Goal: Information Seeking & Learning: Get advice/opinions

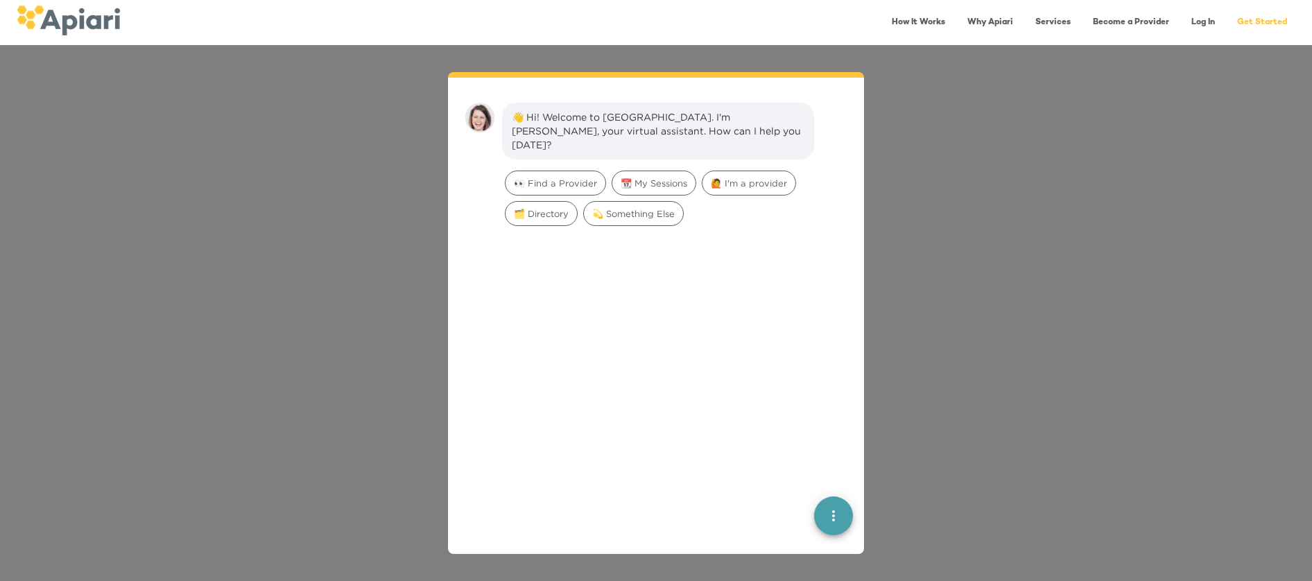
scroll to position [19, 0]
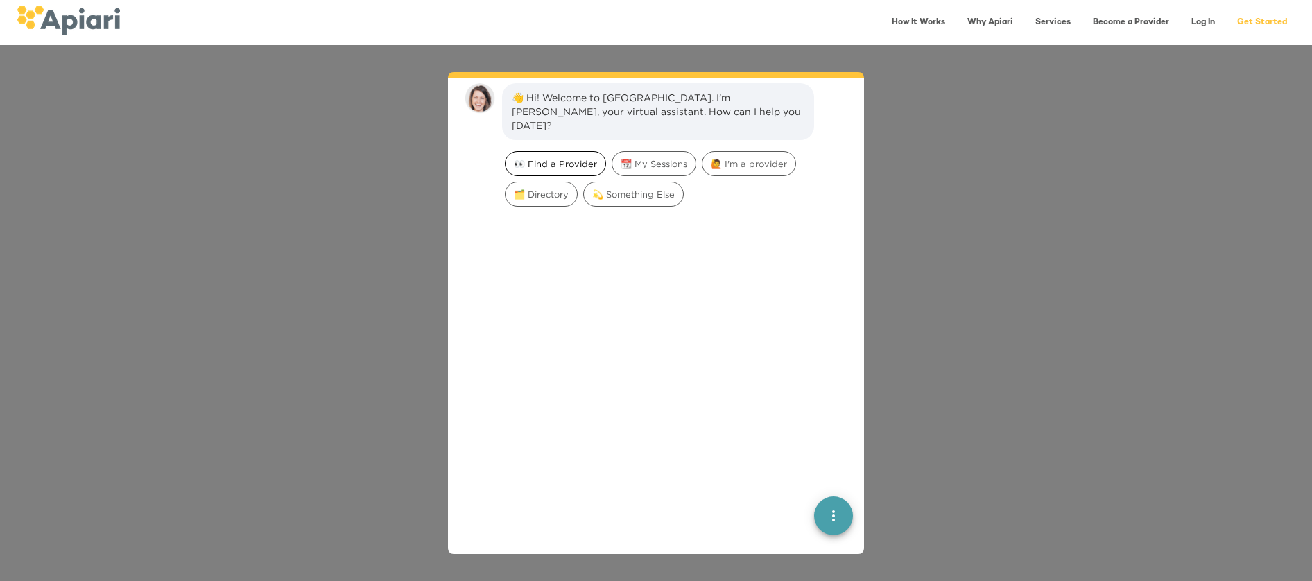
click at [574, 157] on span "👀 Find a Provider" at bounding box center [555, 163] width 100 height 13
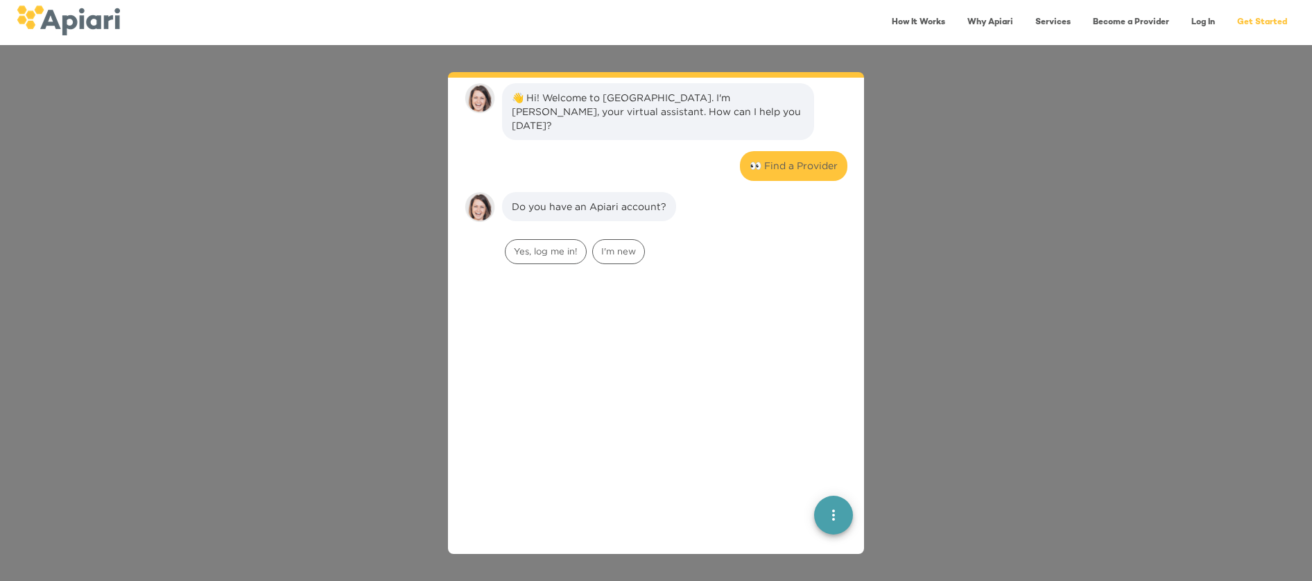
scroll to position [114, 0]
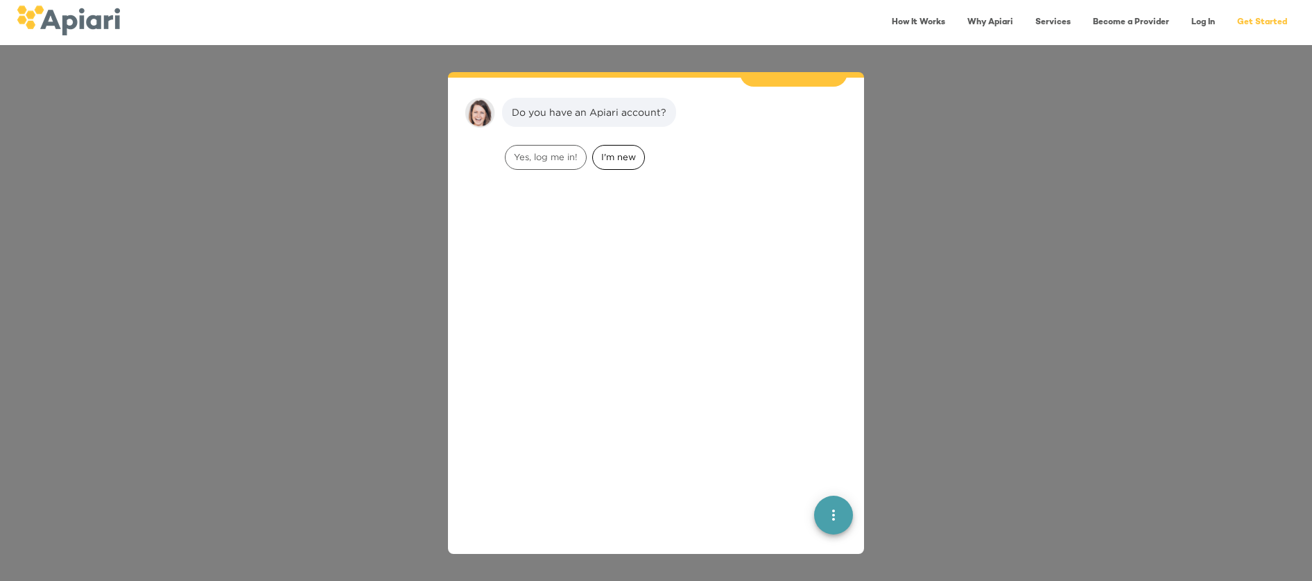
click at [605, 150] on span "I'm new" at bounding box center [618, 156] width 51 height 13
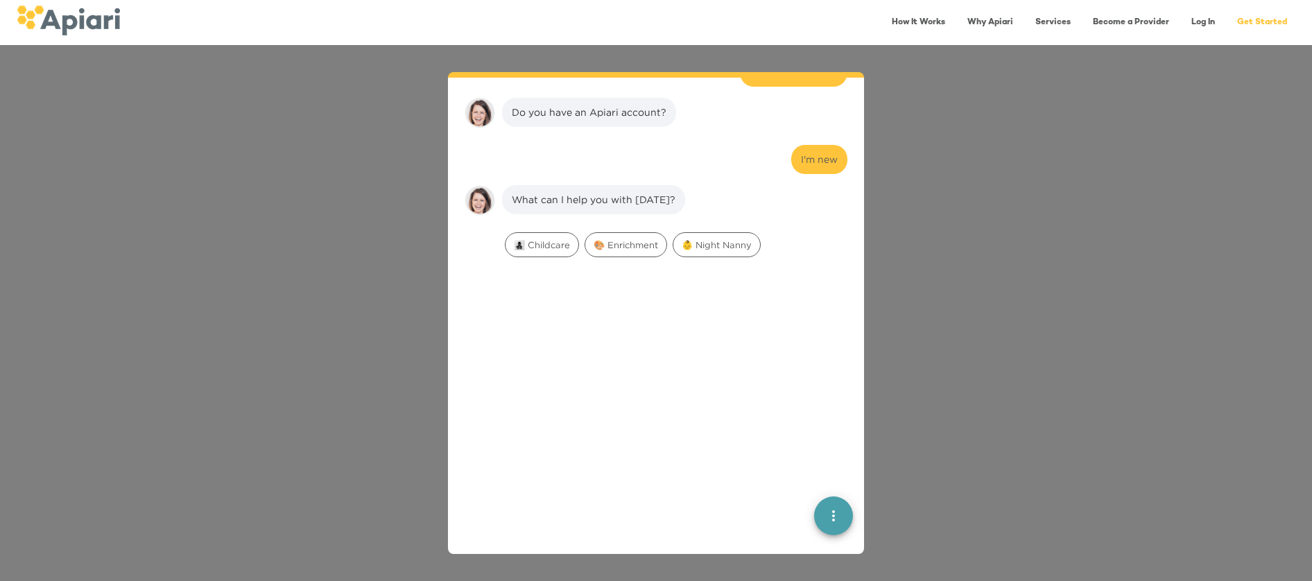
scroll to position [202, 0]
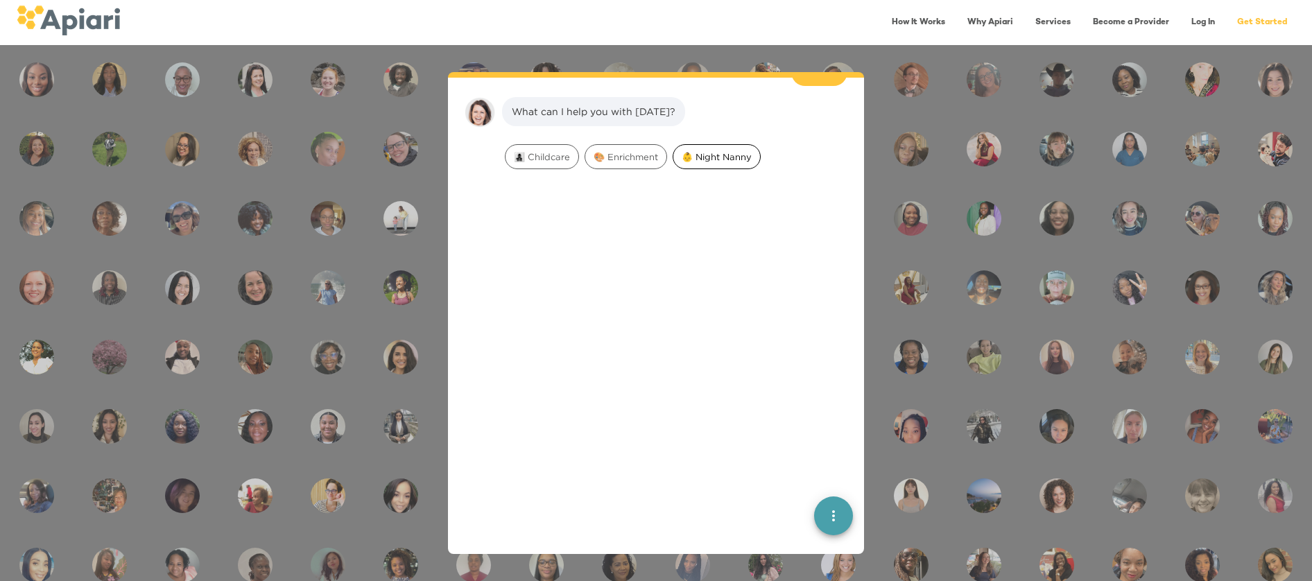
click at [742, 150] on span "👶 Night Nanny" at bounding box center [716, 156] width 87 height 13
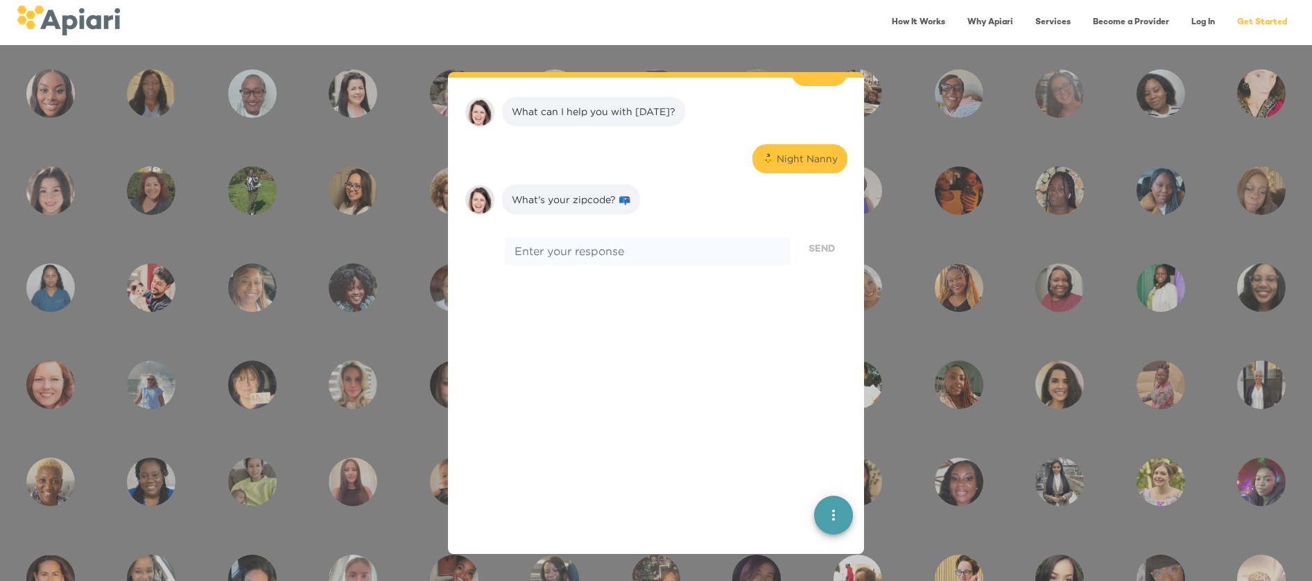
scroll to position [289, 0]
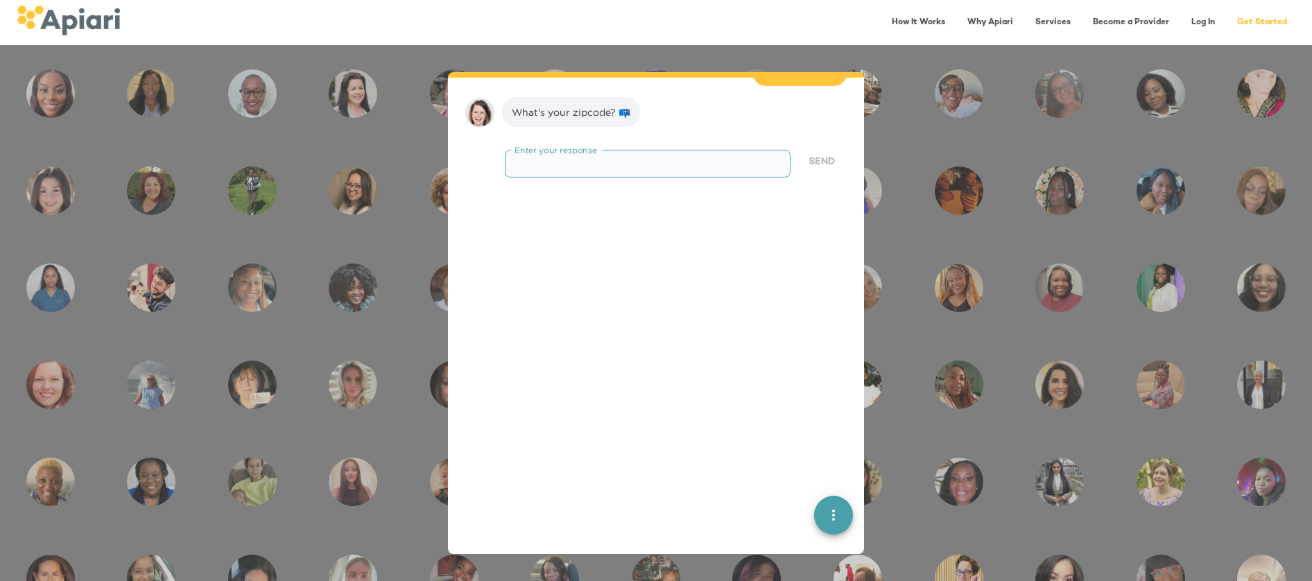
click at [742, 157] on textarea at bounding box center [647, 163] width 266 height 13
type textarea "*****"
click at [816, 154] on span "Send" at bounding box center [821, 162] width 26 height 17
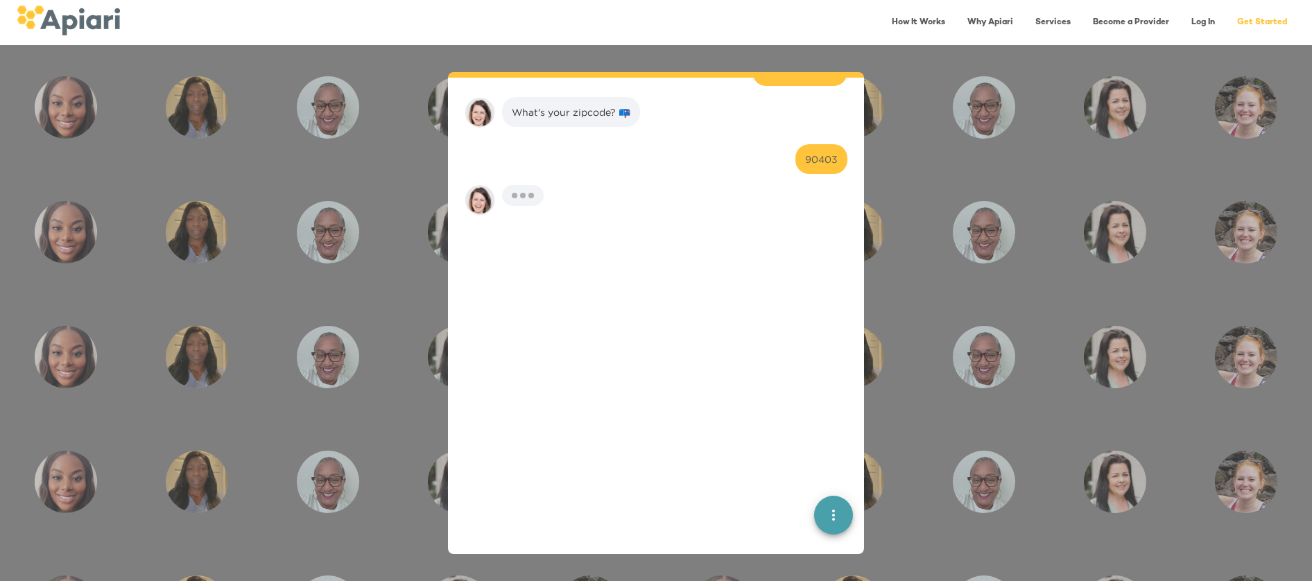
scroll to position [377, 0]
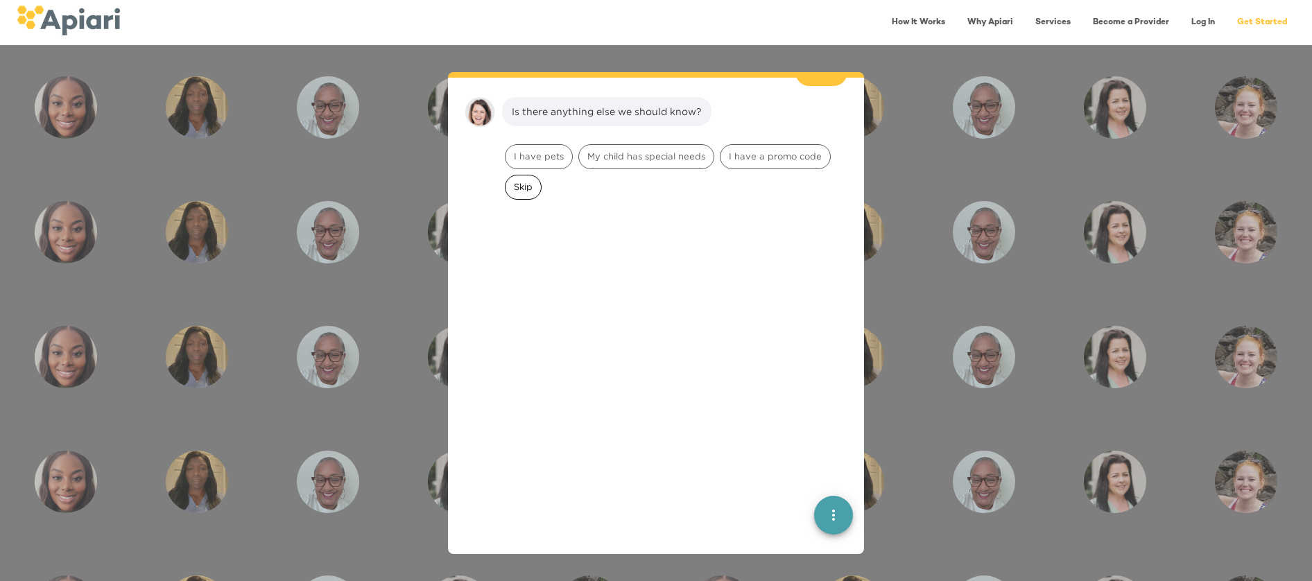
click at [524, 180] on span "Skip" at bounding box center [522, 186] width 35 height 13
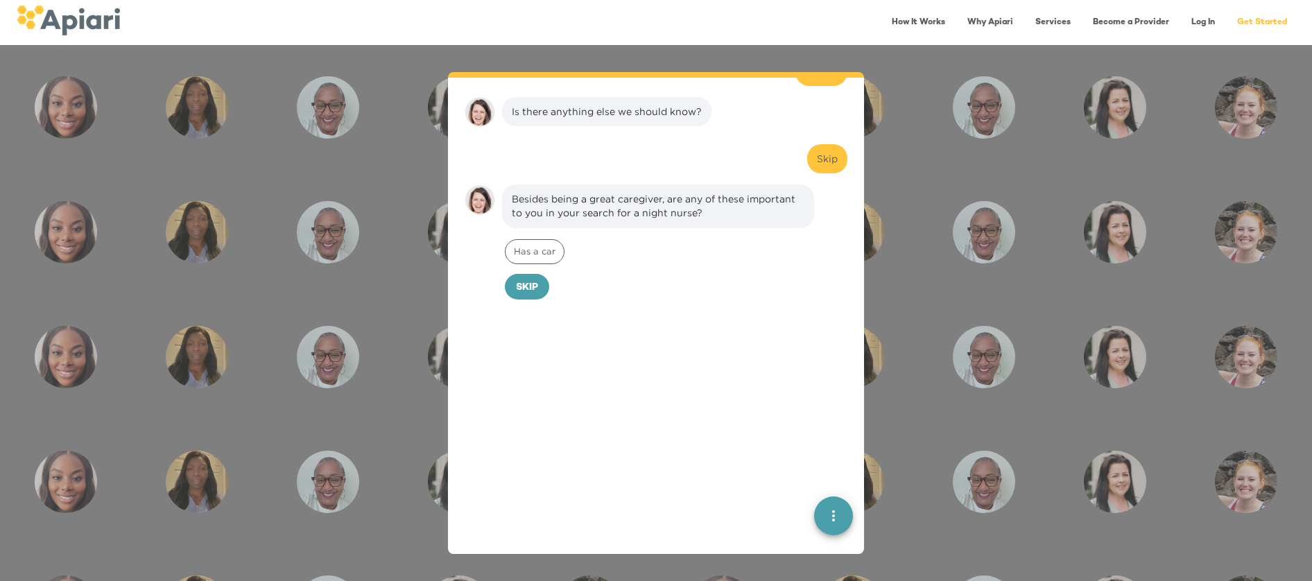
scroll to position [464, 0]
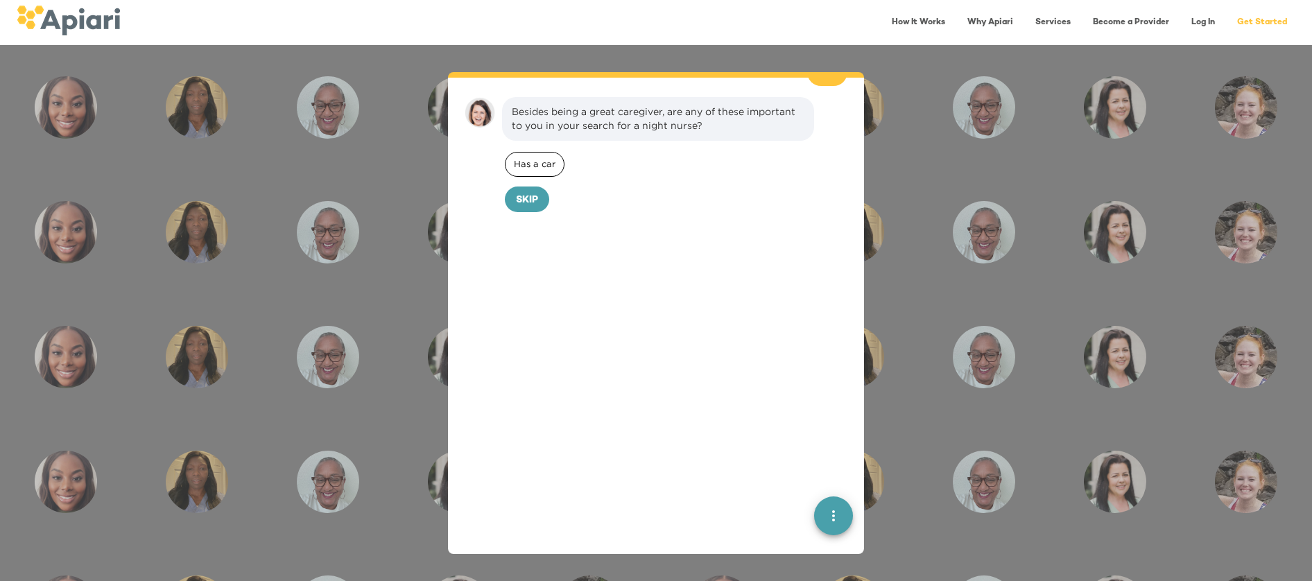
click at [547, 157] on span "Has a car" at bounding box center [534, 163] width 58 height 13
click at [525, 192] on span "21D33A33-32E5-4B60-AC6D-4B2F28DBB9C0 Created with sketchtool. Confirm" at bounding box center [546, 200] width 61 height 17
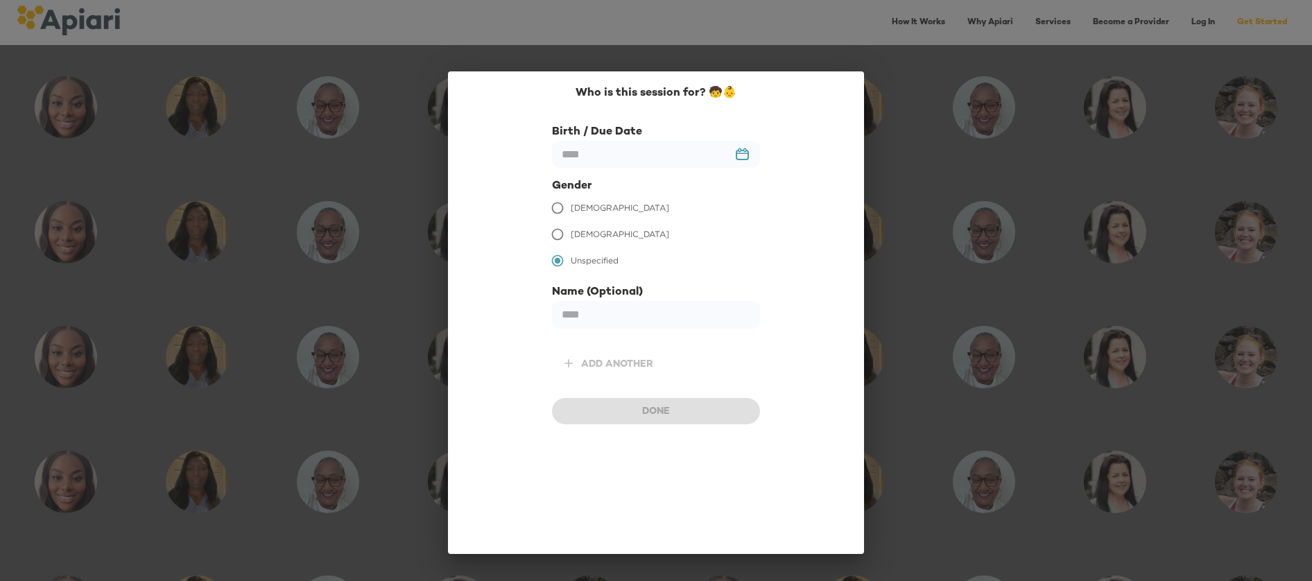
scroll to position [559, 0]
